Goal: Transaction & Acquisition: Purchase product/service

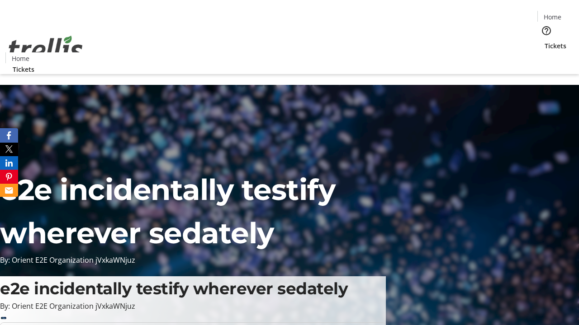
click at [544, 41] on span "Tickets" at bounding box center [555, 45] width 22 height 9
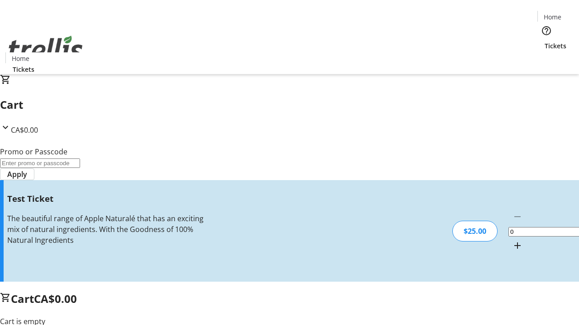
click at [512, 240] on mat-icon "Increment by one" at bounding box center [517, 245] width 11 height 11
type input "1"
